Goal: Task Accomplishment & Management: Use online tool/utility

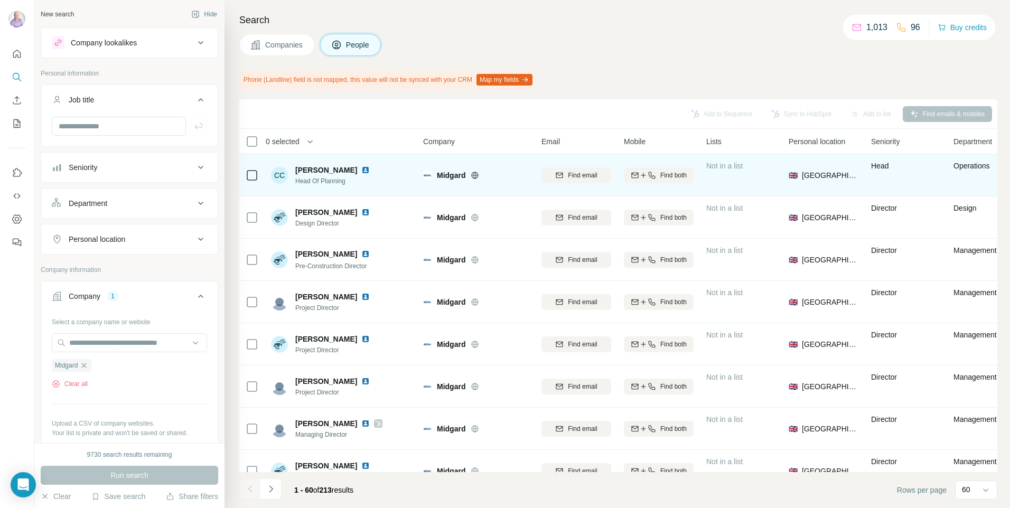
scroll to position [59, 0]
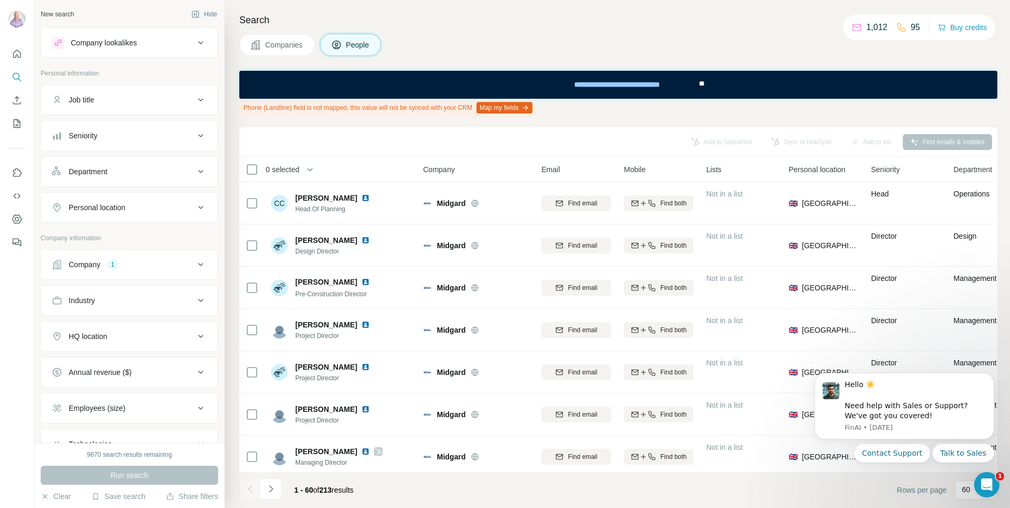
click at [143, 263] on div "Company 1" at bounding box center [123, 264] width 143 height 11
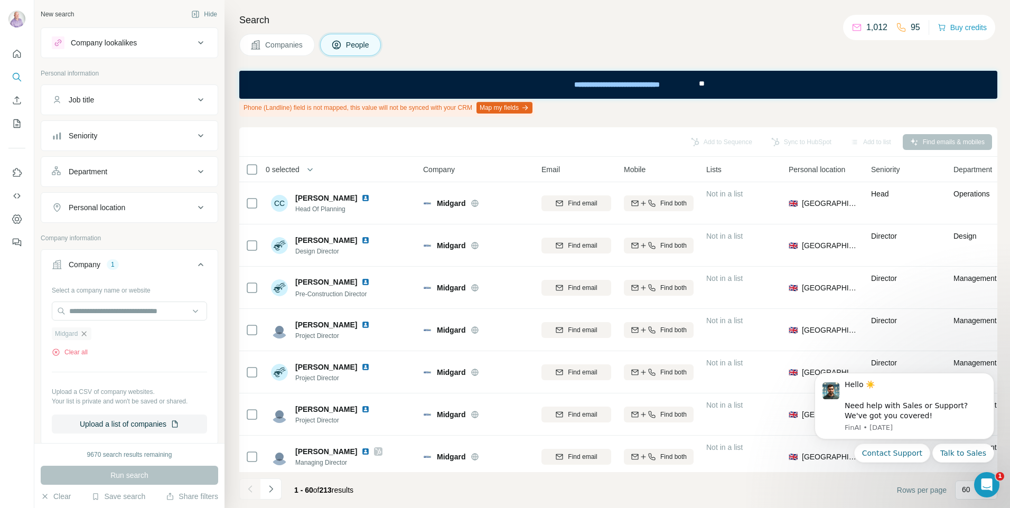
click at [85, 336] on icon "button" at bounding box center [84, 333] width 8 height 8
click at [118, 305] on input "text" at bounding box center [129, 311] width 155 height 19
paste input "**********"
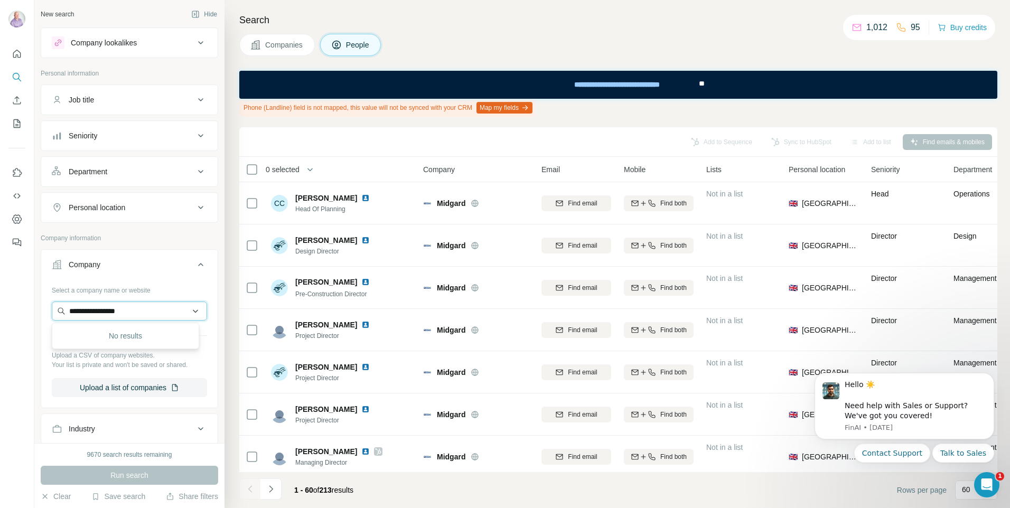
click at [74, 312] on input "**********" at bounding box center [129, 311] width 155 height 19
type input "**********"
click at [117, 338] on p "Studio Nacrt" at bounding box center [107, 334] width 51 height 11
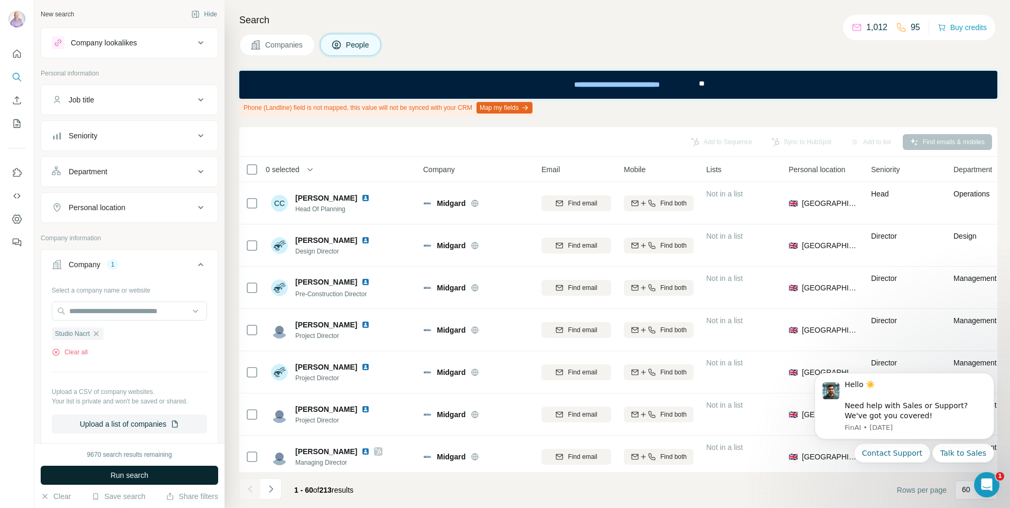
click at [140, 481] on button "Run search" at bounding box center [129, 475] width 177 height 19
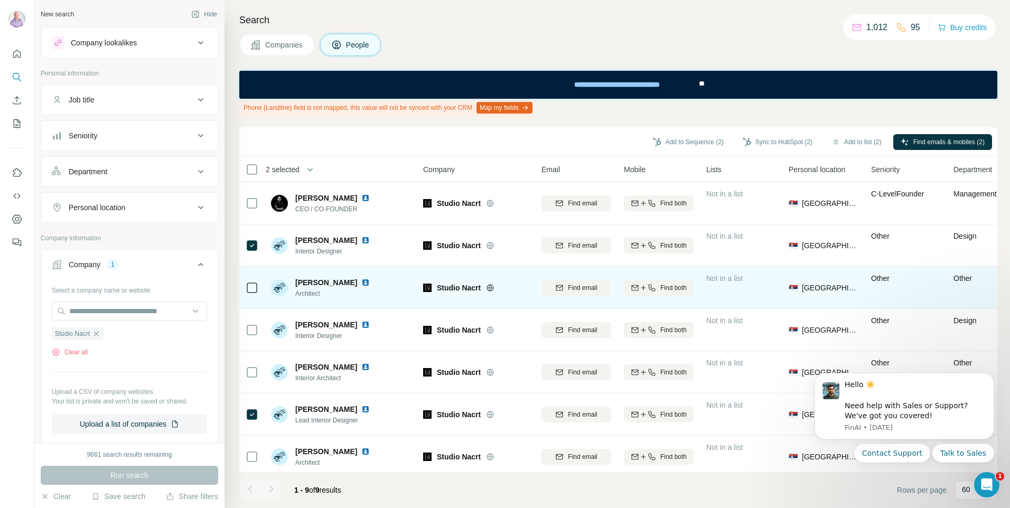
click at [256, 281] on icon at bounding box center [252, 287] width 13 height 13
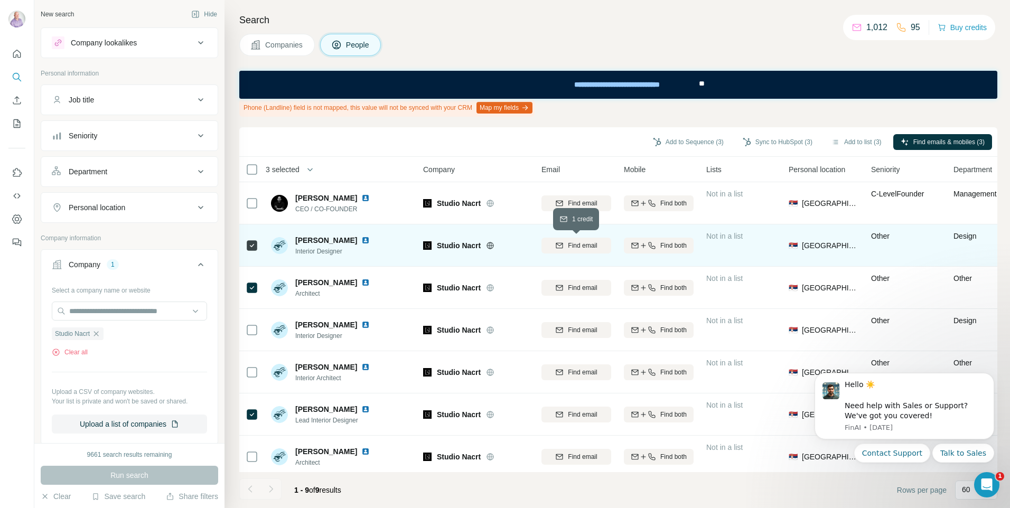
click at [572, 248] on span "Find email" at bounding box center [582, 246] width 29 height 10
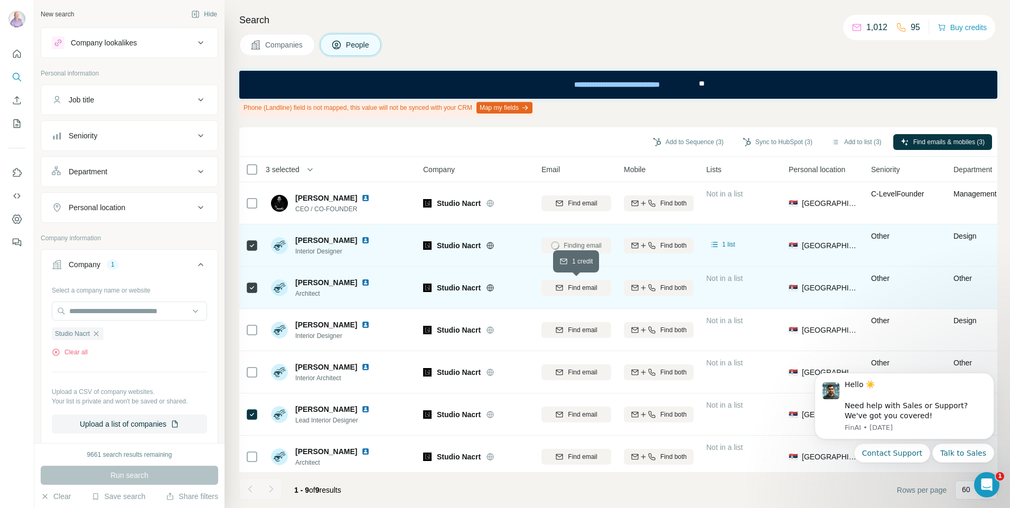
click at [575, 291] on span "Find email" at bounding box center [582, 288] width 29 height 10
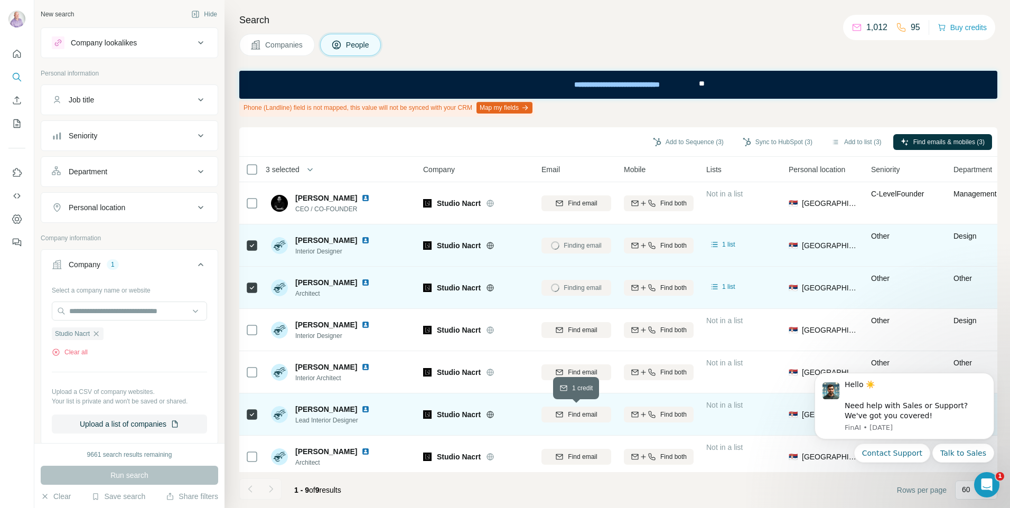
click at [555, 411] on icon "button" at bounding box center [559, 414] width 8 height 8
click at [138, 265] on div "Company 1" at bounding box center [123, 264] width 143 height 11
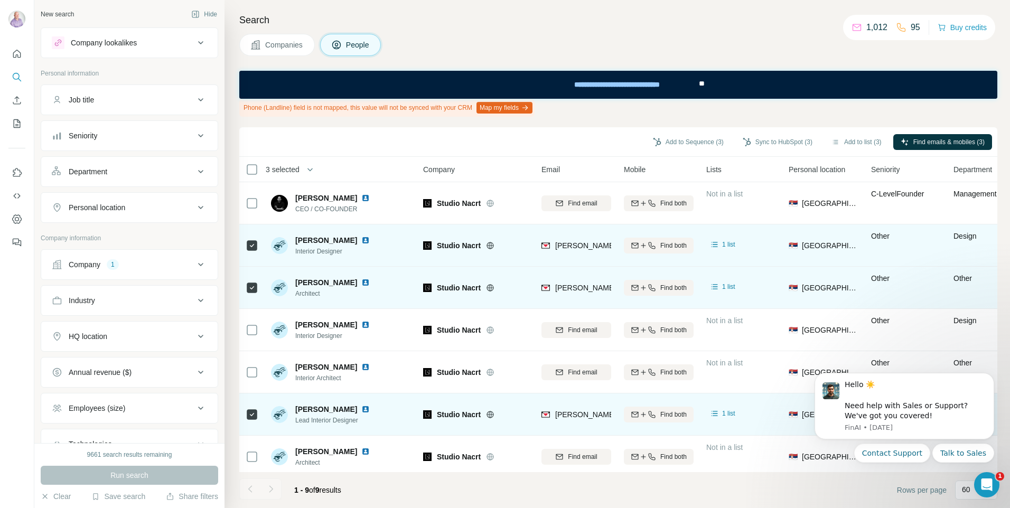
click at [149, 269] on div "Company 1" at bounding box center [123, 264] width 143 height 11
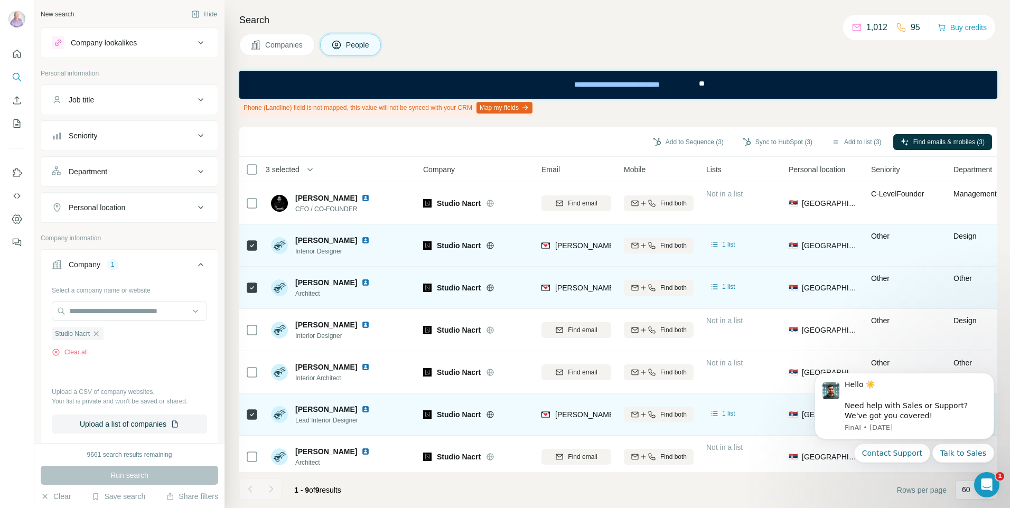
click at [154, 271] on button "Company 1" at bounding box center [129, 267] width 176 height 30
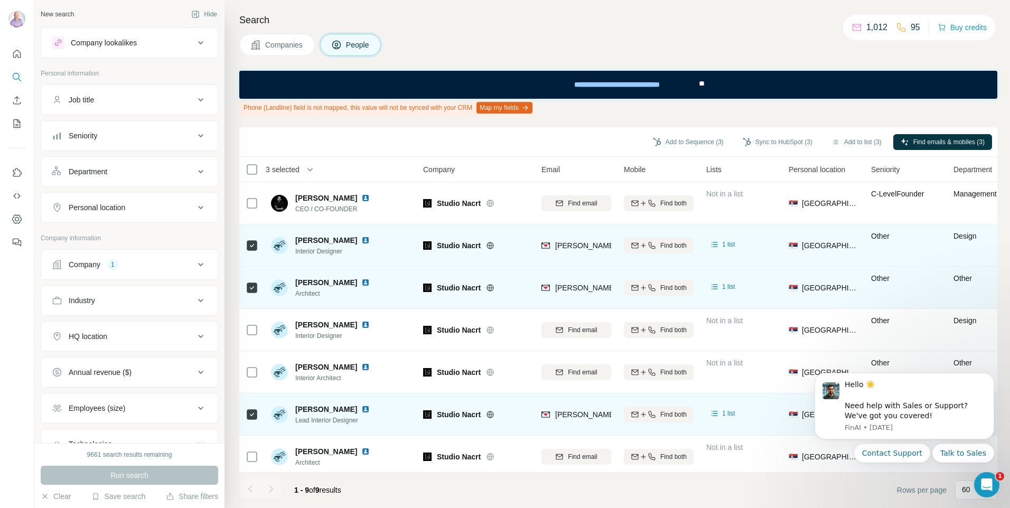
click at [153, 268] on div "Company 1" at bounding box center [123, 264] width 143 height 11
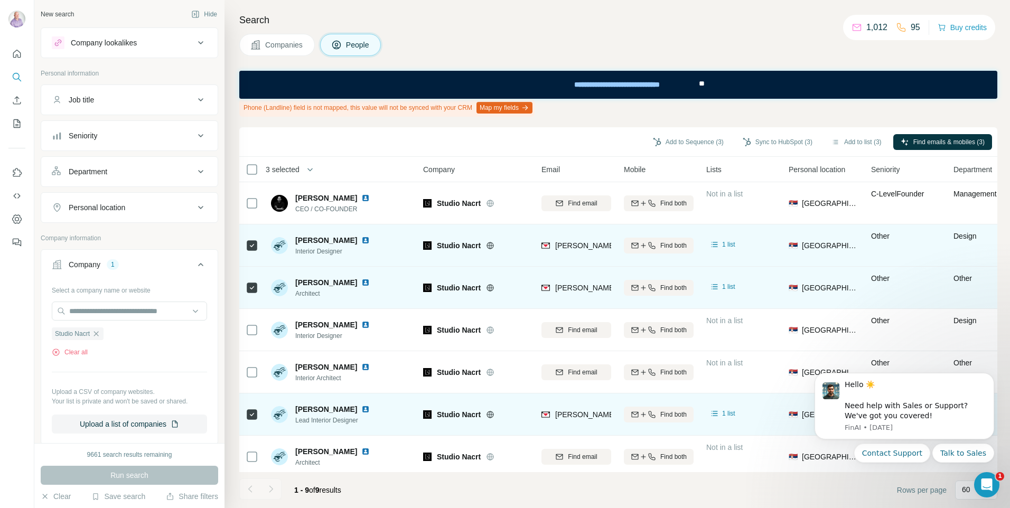
click at [153, 268] on div "Company 1" at bounding box center [123, 264] width 143 height 11
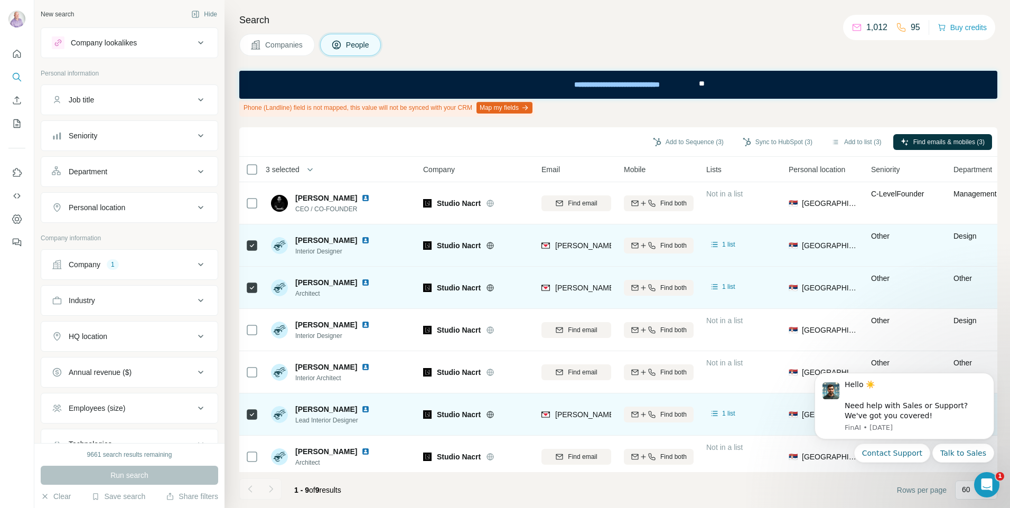
click at [296, 55] on button "Companies" at bounding box center [277, 45] width 76 height 22
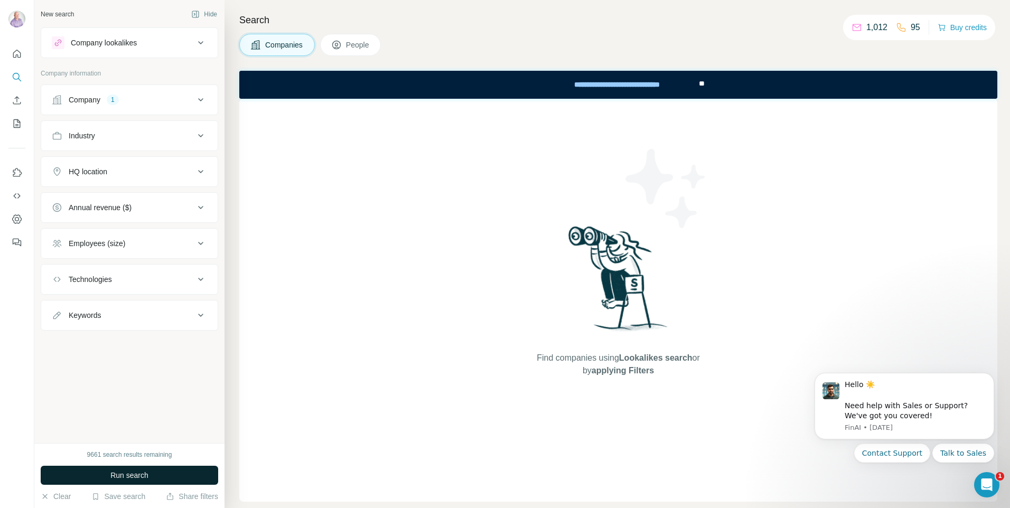
click at [115, 473] on span "Run search" at bounding box center [129, 475] width 38 height 11
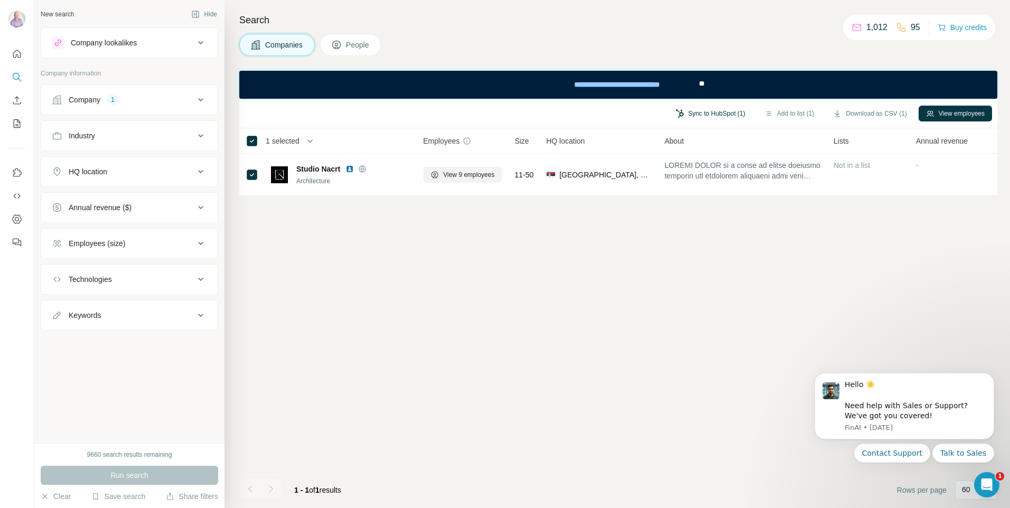
click at [726, 119] on button "Sync to HubSpot (1)" at bounding box center [710, 114] width 84 height 16
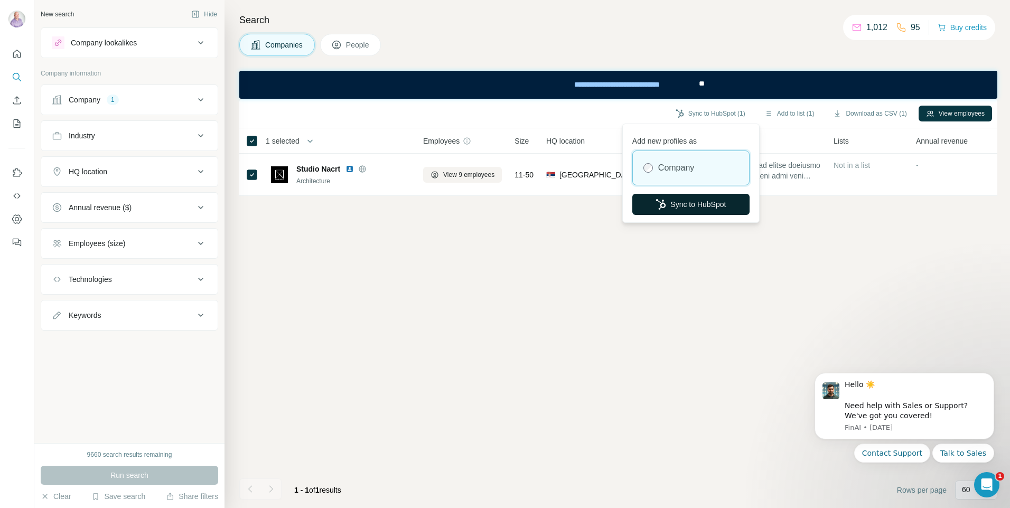
click at [698, 208] on button "Sync to HubSpot" at bounding box center [690, 204] width 117 height 21
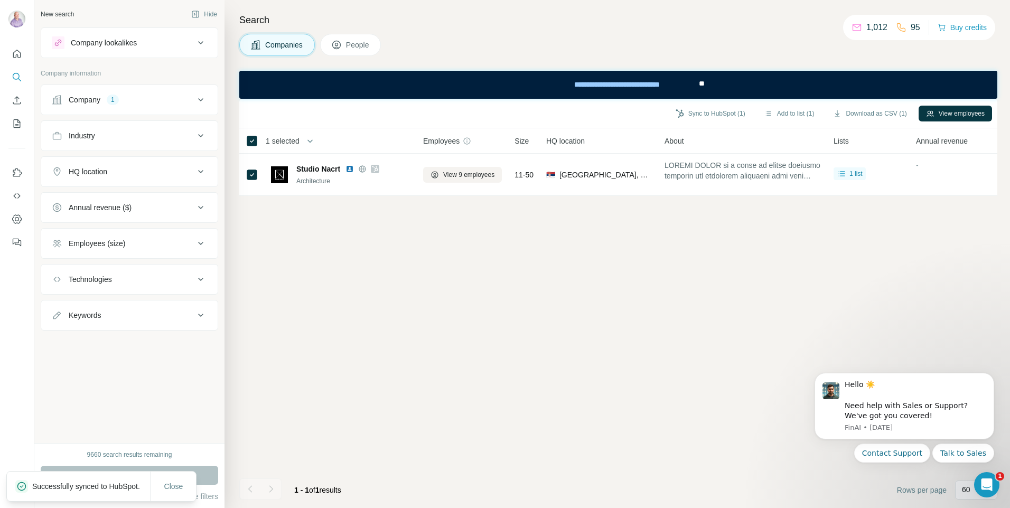
click at [363, 46] on span "People" at bounding box center [358, 45] width 24 height 11
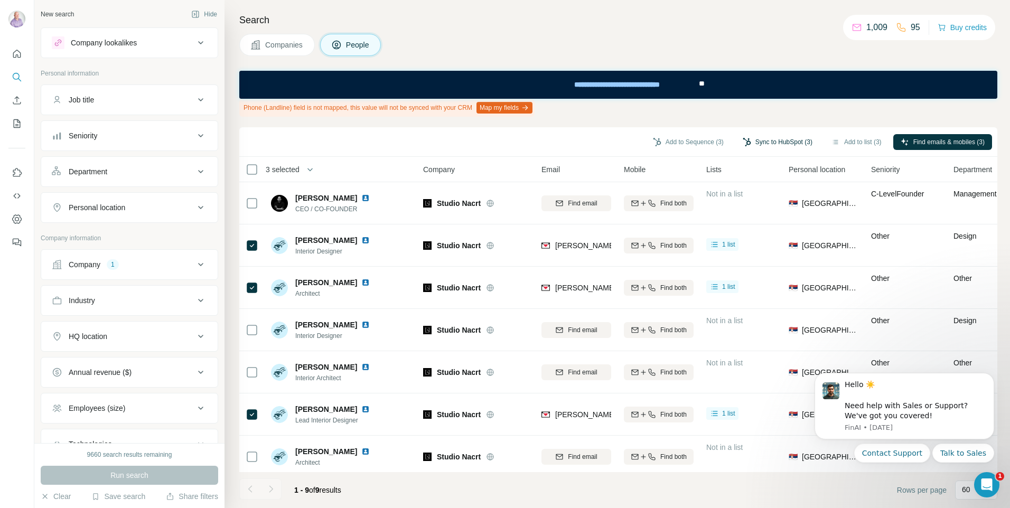
click at [762, 140] on button "Sync to HubSpot (3)" at bounding box center [777, 142] width 84 height 16
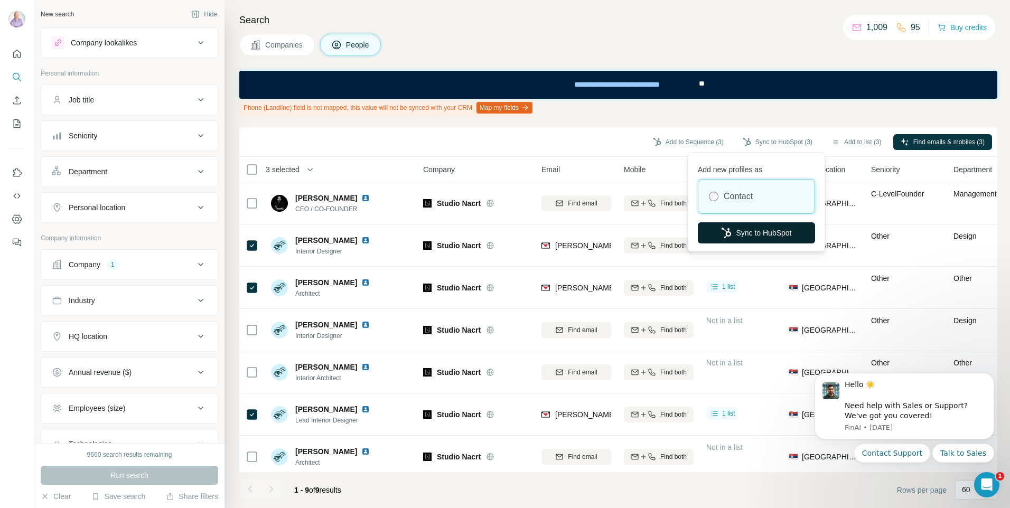
click at [739, 239] on button "Sync to HubSpot" at bounding box center [756, 232] width 117 height 21
